Goal: Task Accomplishment & Management: Manage account settings

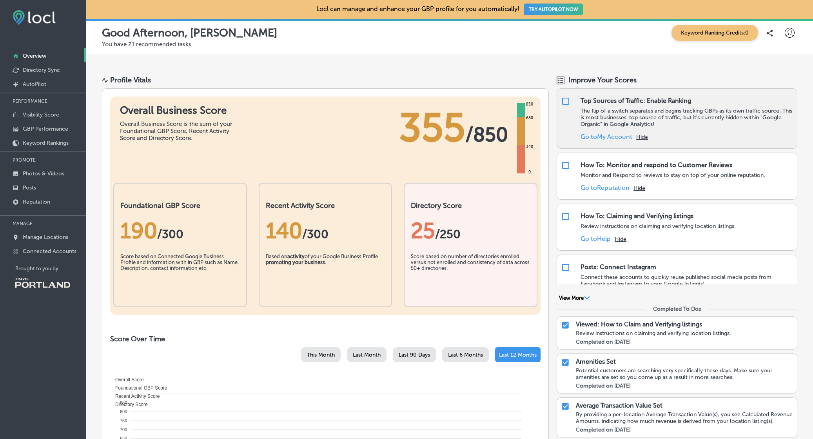
click at [589, 102] on div "Top Sources of Traffic: Enable Ranking" at bounding box center [636, 100] width 111 height 7
click at [608, 136] on link "Go to My Account" at bounding box center [607, 136] width 52 height 7
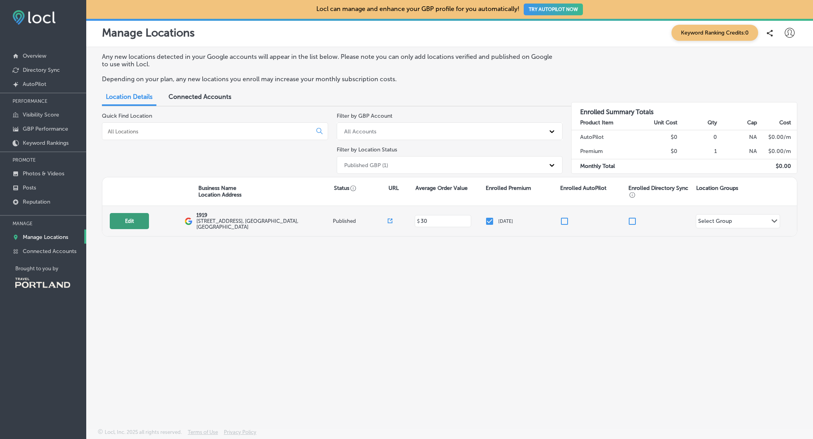
click at [139, 217] on button "Edit" at bounding box center [129, 221] width 39 height 16
select select "US"
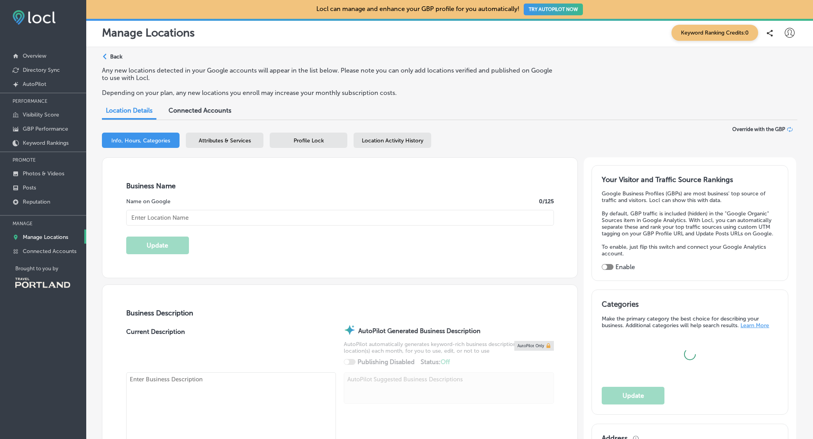
type input "1919"
type input "[STREET_ADDRESS]"
type input "[GEOGRAPHIC_DATA]"
type input "97202"
type input "US"
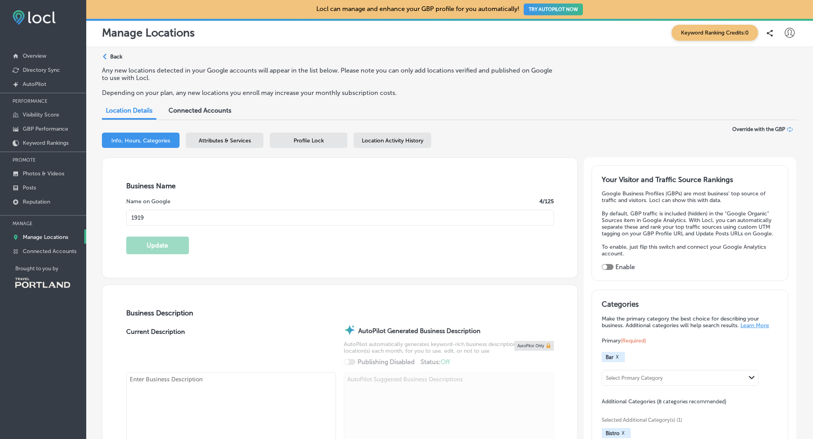
type input "[URL][DOMAIN_NAME]"
type input "30"
type textarea "1919 Neighborhood Lounge is a cool new local spot in the Division/[GEOGRAPHIC_D…"
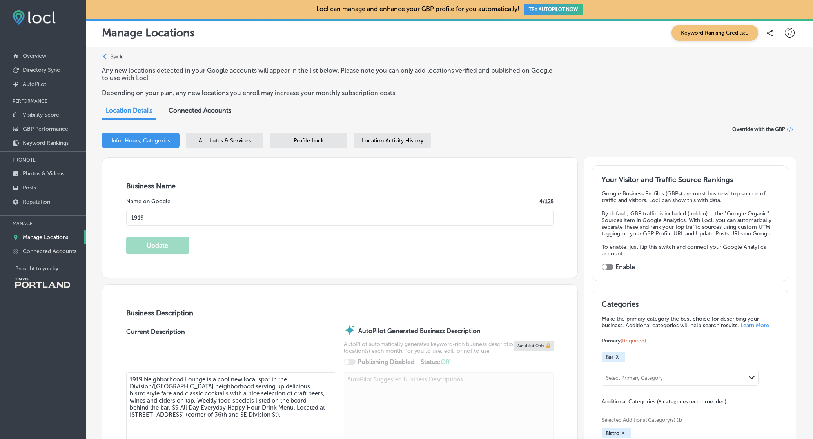
type input "[PHONE_NUMBER]"
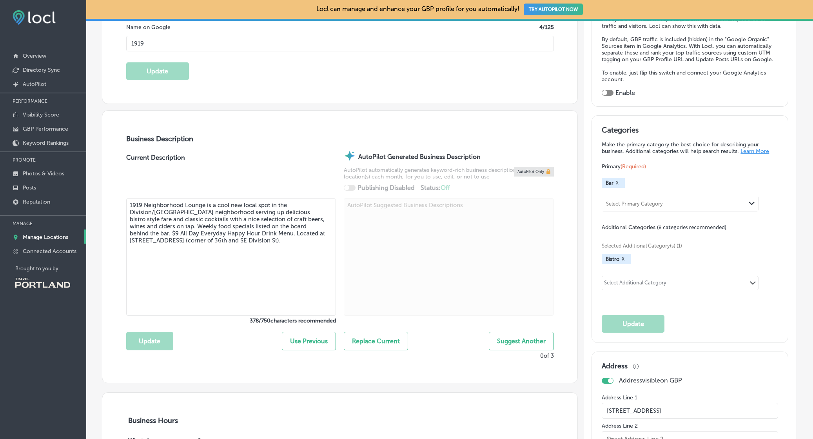
scroll to position [157, 0]
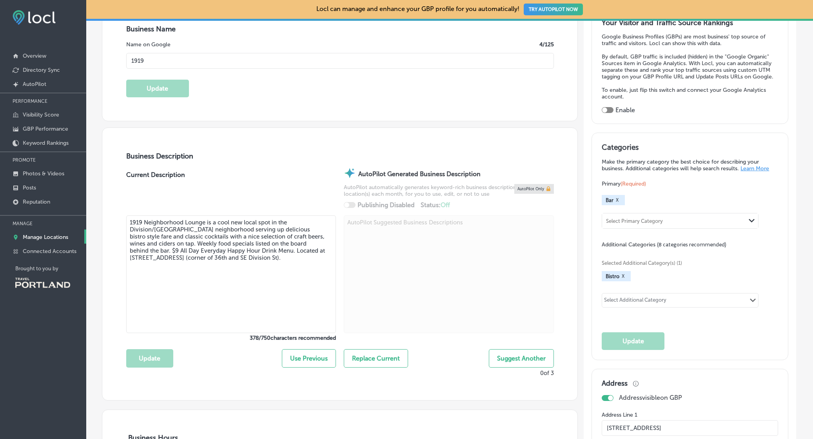
click at [670, 223] on div "Select Primary Category" at bounding box center [674, 221] width 144 height 11
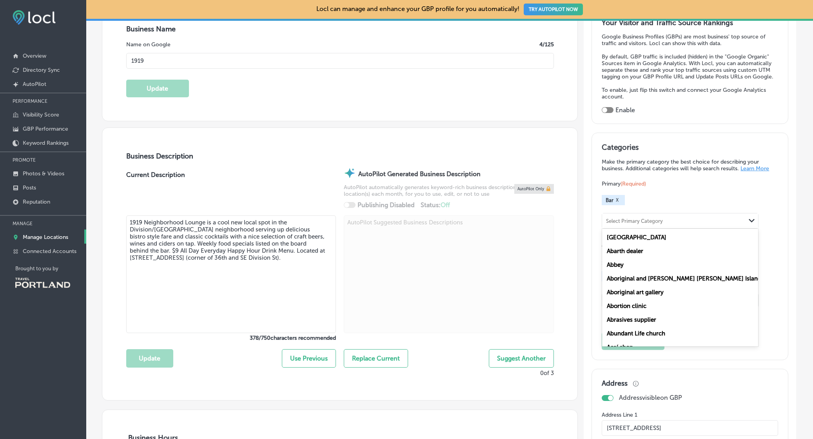
click at [670, 223] on div "Select Primary Category" at bounding box center [674, 221] width 144 height 11
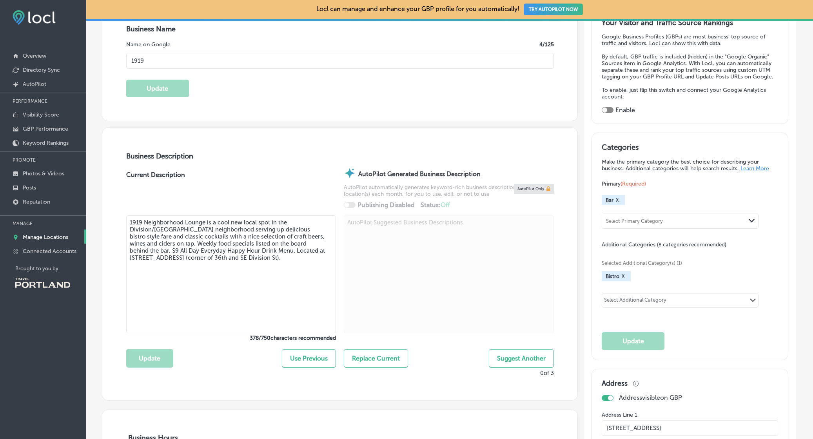
click at [623, 273] on button "X" at bounding box center [623, 276] width 7 height 6
click at [651, 295] on div "Select Additional Category" at bounding box center [635, 297] width 62 height 9
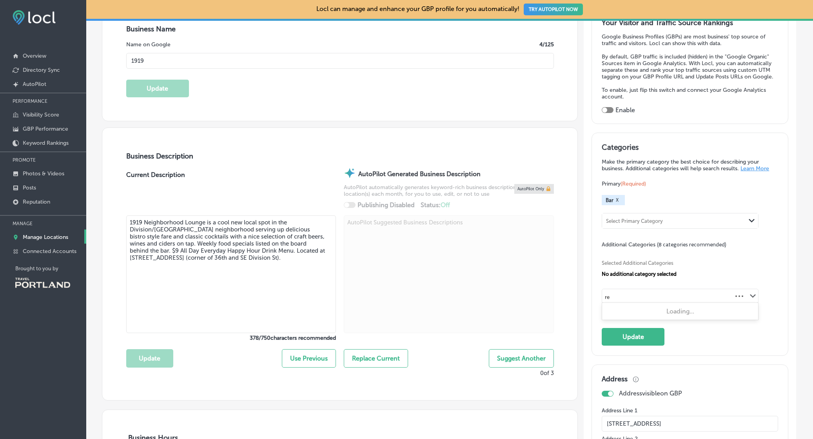
type input "res"
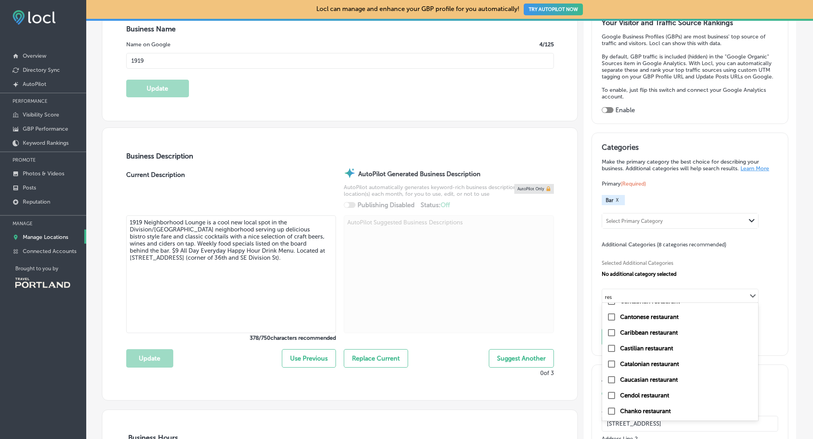
scroll to position [709, 0]
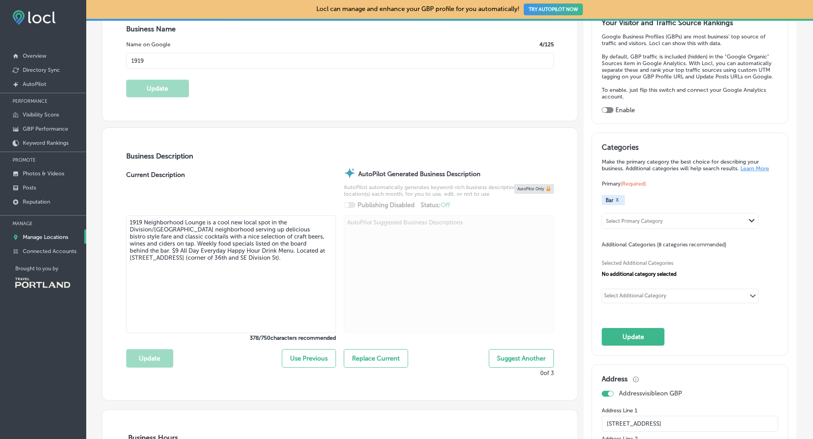
drag, startPoint x: 615, startPoint y: 298, endPoint x: 602, endPoint y: 298, distance: 12.6
click at [602, 298] on div "Select Additional Category Path Created with Sketch." at bounding box center [680, 295] width 156 height 13
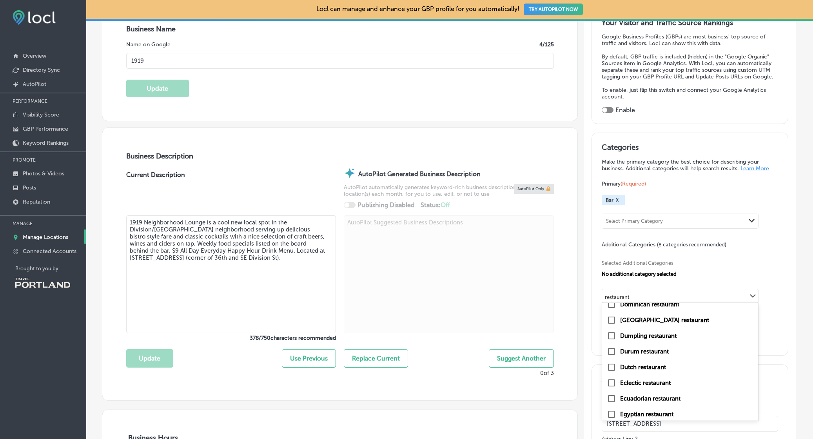
scroll to position [1177, 0]
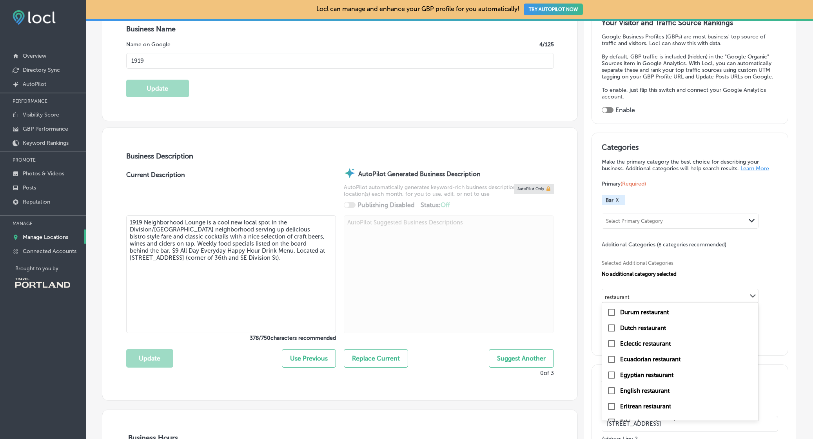
click at [612, 341] on input "checkbox" at bounding box center [611, 343] width 9 height 9
type input "restaurant"
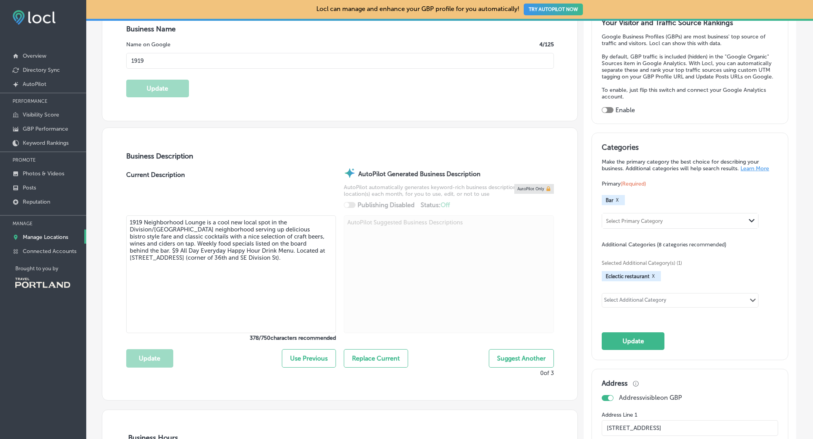
click at [702, 302] on div "Select Additional Category Path Created with Sketch." at bounding box center [680, 299] width 156 height 13
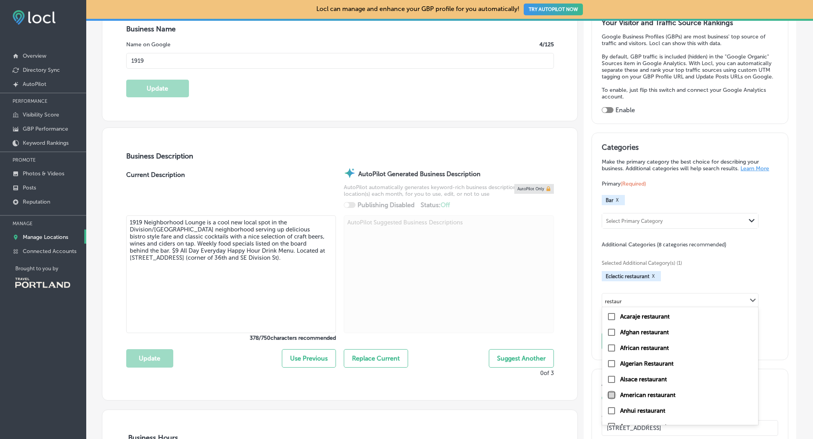
click at [611, 392] on input "checkbox" at bounding box center [611, 394] width 9 height 9
type input "restaur"
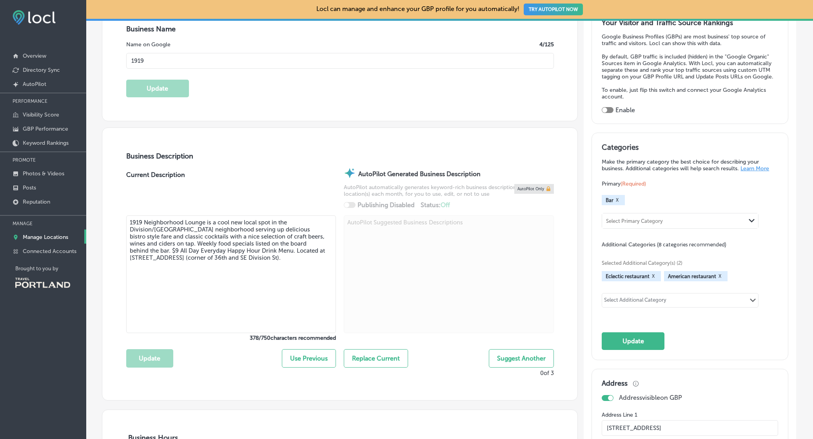
click at [686, 299] on div "Select Additional Category Path Created with Sketch." at bounding box center [680, 299] width 156 height 13
click at [610, 315] on input "checkbox" at bounding box center [611, 316] width 9 height 9
type input "bistro"
click at [646, 300] on div "Select Additional Category" at bounding box center [635, 301] width 62 height 9
click at [610, 314] on input "checkbox" at bounding box center [611, 316] width 9 height 9
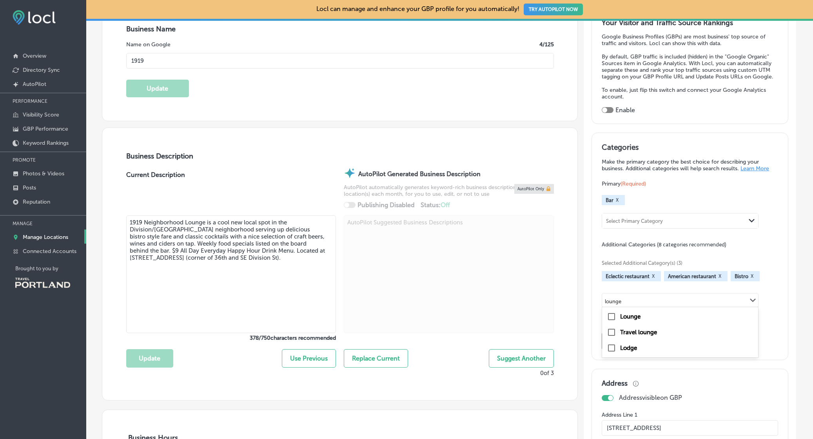
type input "lounge"
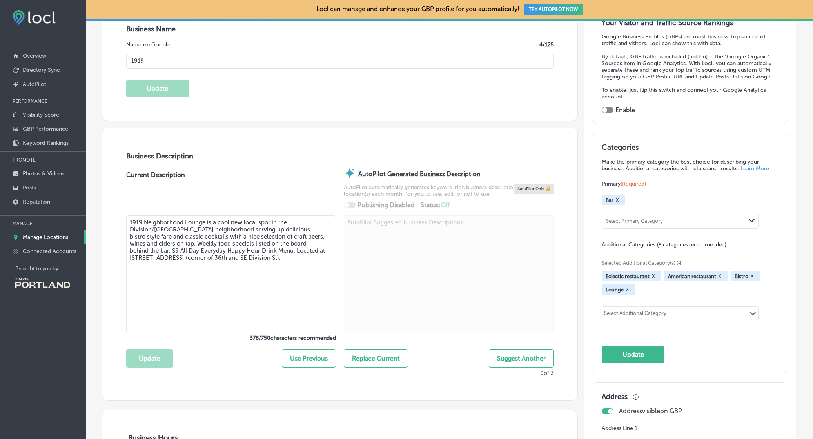
click at [637, 314] on div "Select Additional Category" at bounding box center [635, 314] width 62 height 9
type input "american"
drag, startPoint x: 628, startPoint y: 311, endPoint x: 607, endPoint y: 313, distance: 21.3
click at [607, 313] on div "Select Additional Category Path Created with Sketch." at bounding box center [680, 313] width 156 height 13
type input "restaurant"
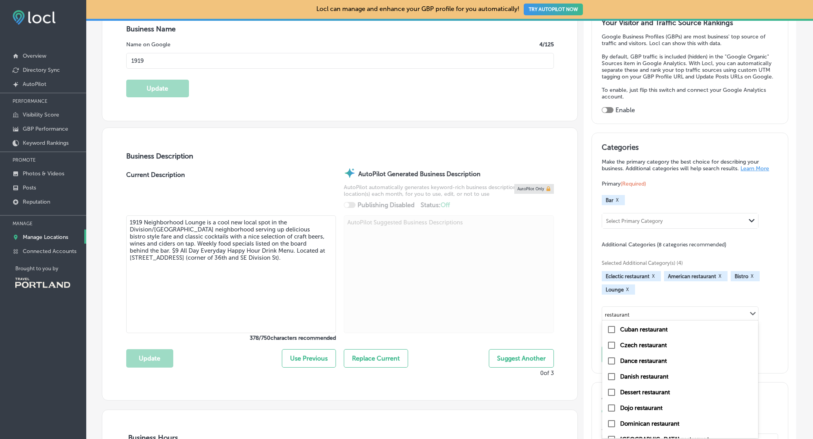
scroll to position [4200, 0]
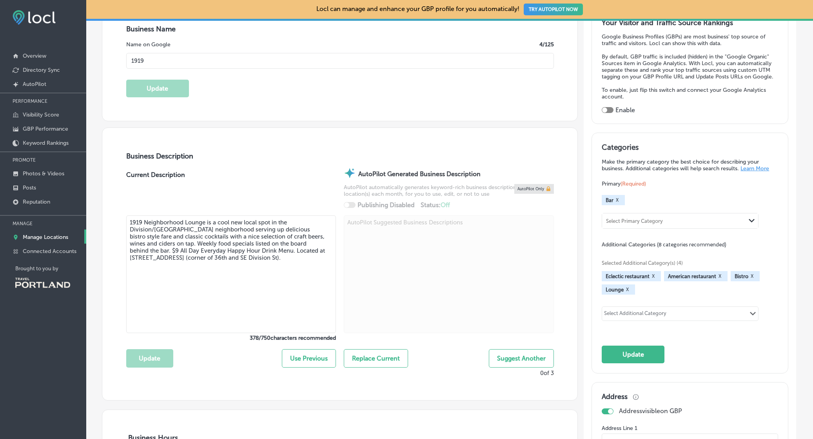
click at [701, 314] on div "Select Additional Category Path Created with Sketch." at bounding box center [680, 313] width 156 height 13
click at [611, 328] on input "checkbox" at bounding box center [611, 329] width 9 height 9
type input "cock"
click at [671, 312] on div "Select Additional Category Path Created with Sketch." at bounding box center [680, 313] width 156 height 13
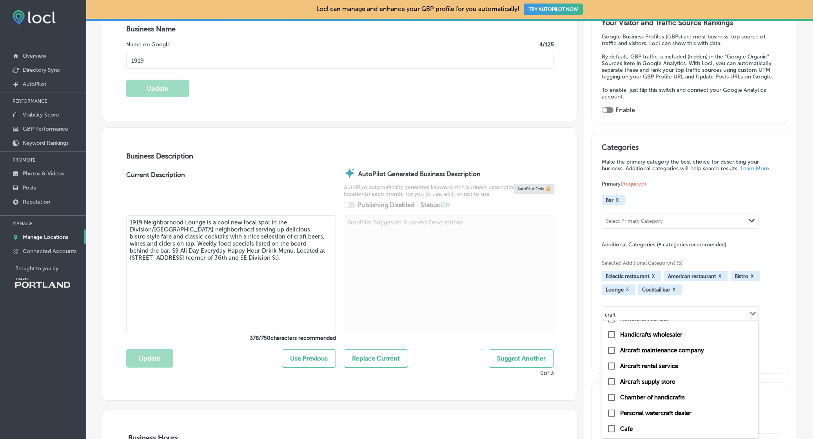
scroll to position [0, 0]
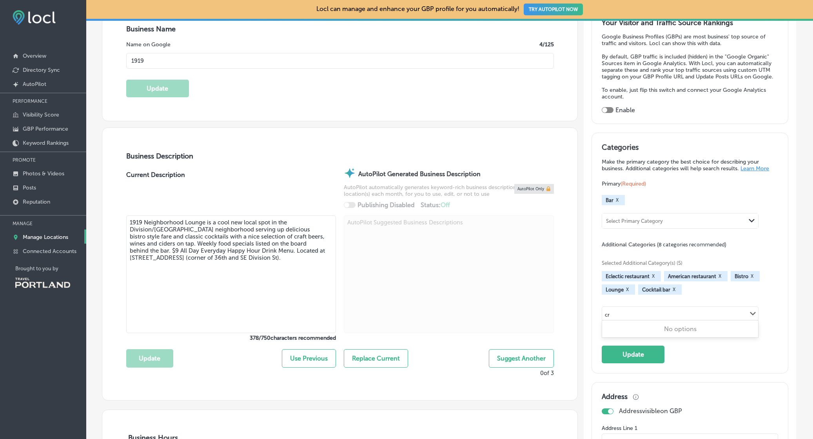
type input "c"
type input "b"
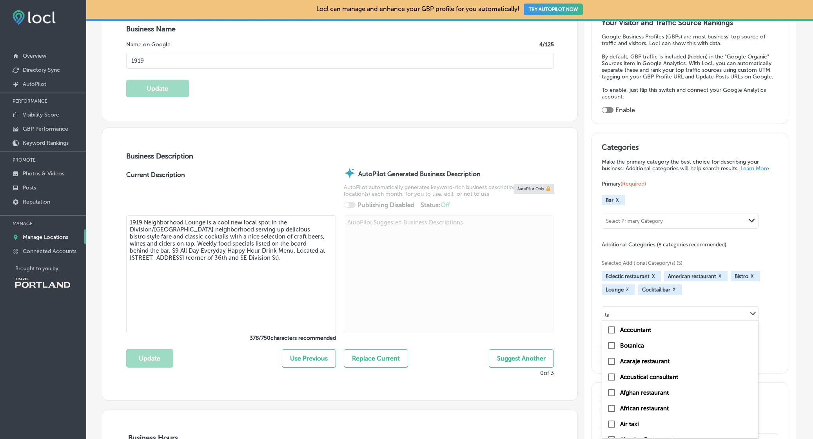
type input "t"
click at [751, 251] on div "Selected Additional Category(s) (5) Eclectic restaurant X American restaurant X…" at bounding box center [690, 289] width 176 height 82
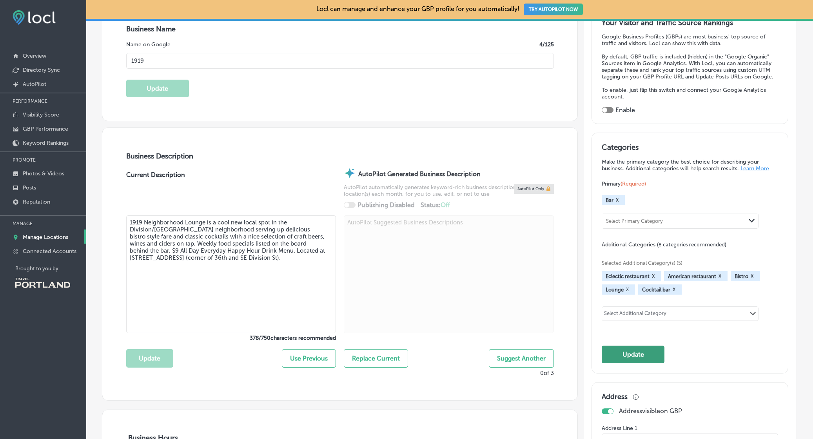
click at [645, 348] on button "Update" at bounding box center [633, 355] width 63 height 18
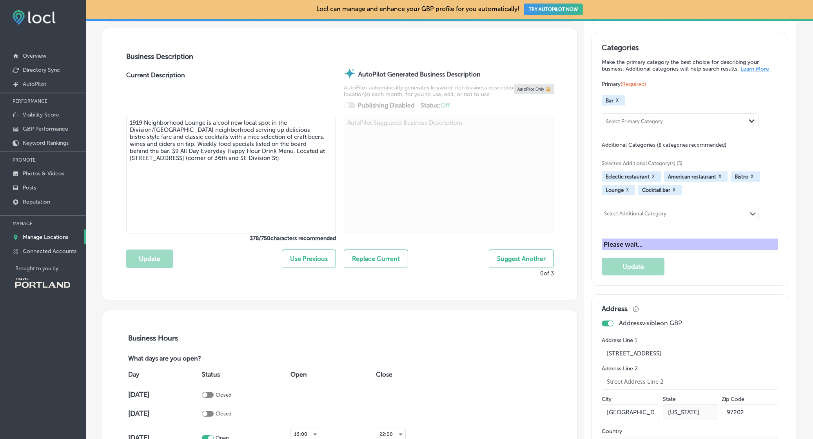
scroll to position [314, 0]
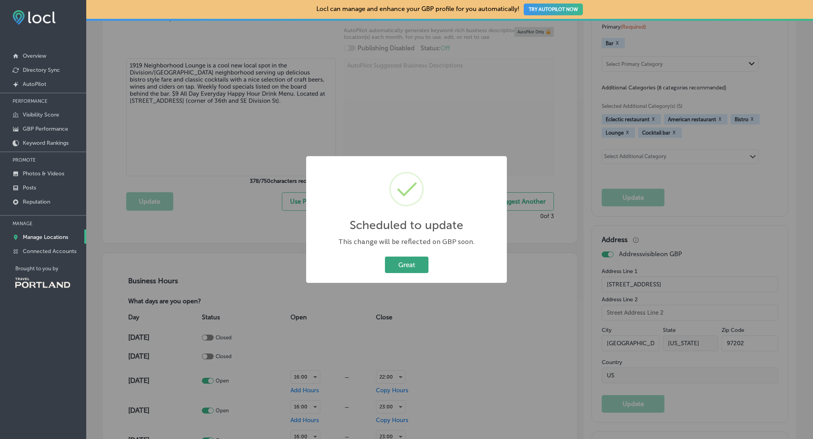
click at [408, 267] on button "Great" at bounding box center [407, 265] width 44 height 16
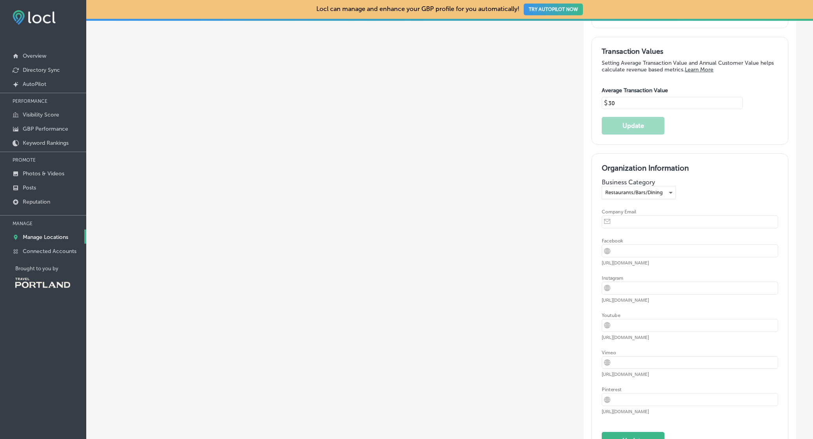
scroll to position [1516, 0]
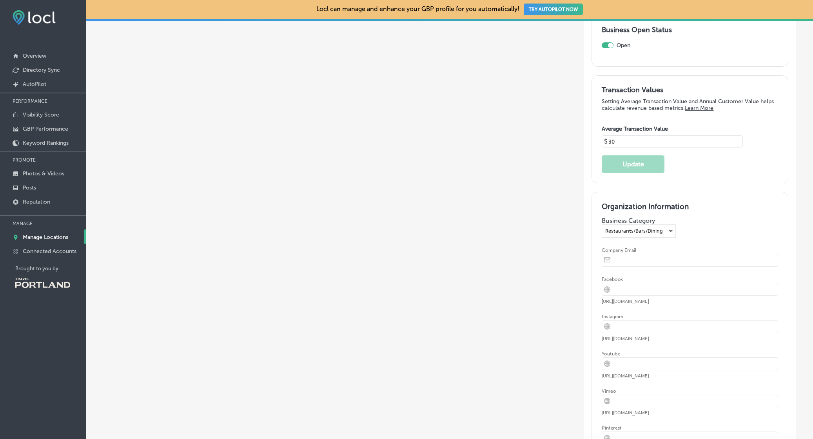
click at [647, 258] on input "email" at bounding box center [696, 260] width 163 height 12
type input "[EMAIL_ADDRESS][DOMAIN_NAME]"
click at [628, 325] on input "url" at bounding box center [696, 326] width 163 height 12
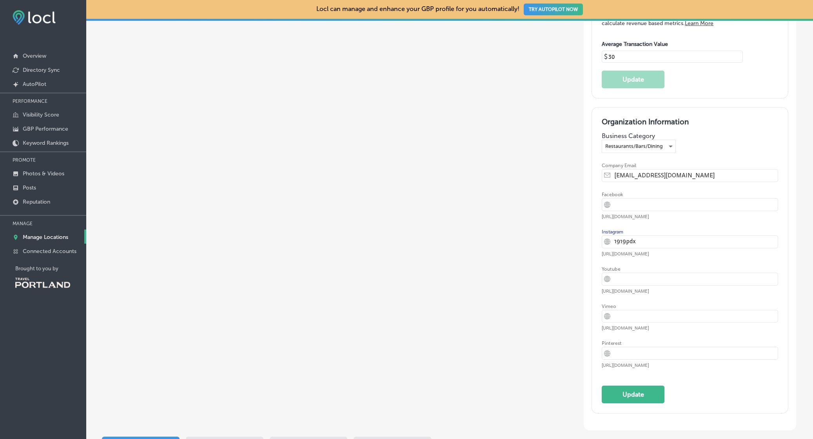
scroll to position [1634, 0]
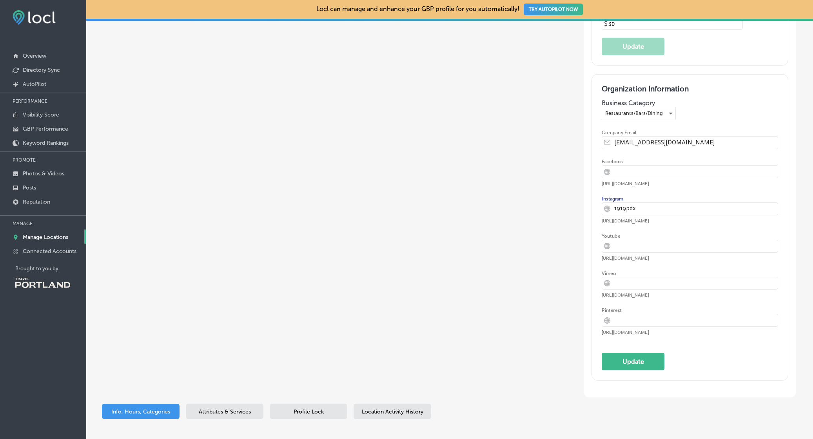
click at [659, 203] on input "1919pdx" at bounding box center [696, 209] width 163 height 12
click at [631, 246] on input "url" at bounding box center [696, 246] width 163 height 12
click at [629, 278] on input "url" at bounding box center [696, 283] width 163 height 12
drag, startPoint x: 617, startPoint y: 203, endPoint x: 594, endPoint y: 203, distance: 22.7
click at [594, 203] on div "Organization Information Business Category Restaurants/Bars/Dining Company Emai…" at bounding box center [690, 228] width 196 height 306
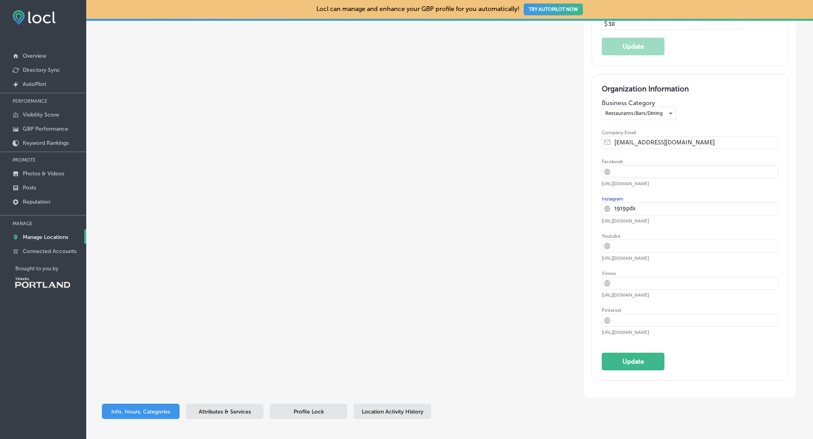
paste input "[URL][DOMAIN_NAME]"
type input "[URL][DOMAIN_NAME]"
click at [622, 356] on button "Update" at bounding box center [633, 362] width 63 height 18
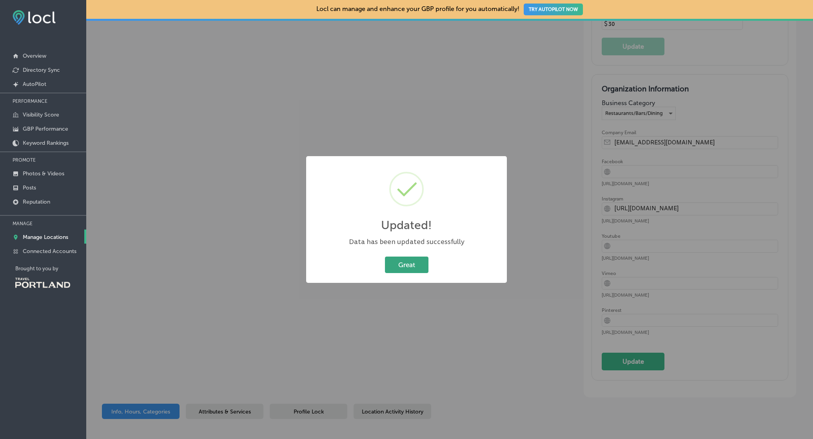
click at [416, 267] on button "Great" at bounding box center [407, 265] width 44 height 16
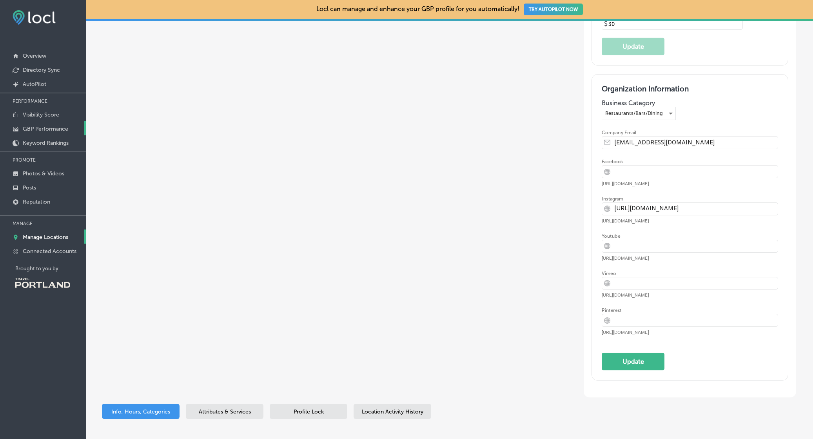
click at [58, 128] on p "GBP Performance" at bounding box center [45, 129] width 45 height 7
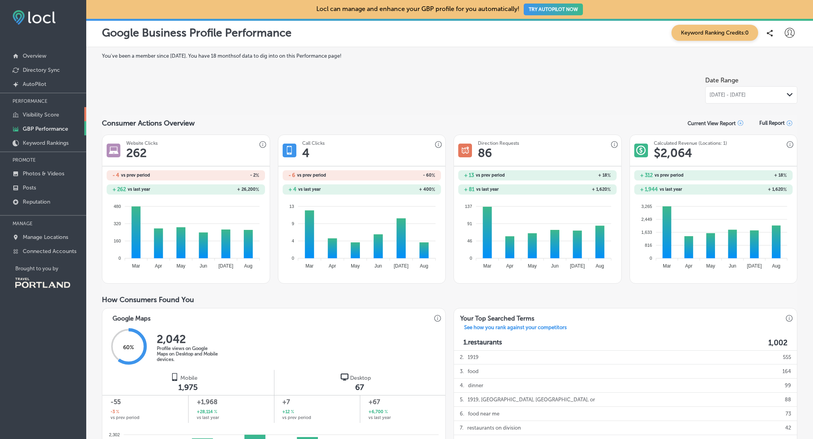
click at [41, 112] on p "Visibility Score" at bounding box center [41, 114] width 36 height 7
